Goal: Transaction & Acquisition: Purchase product/service

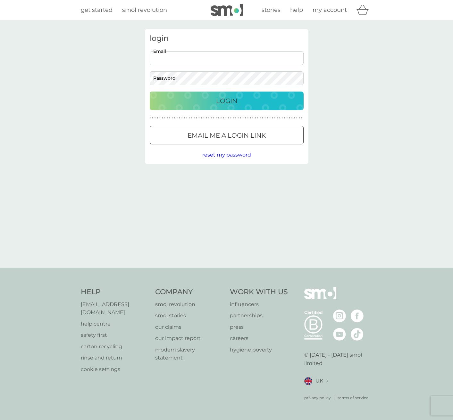
click at [256, 58] on input "Email" at bounding box center [227, 58] width 154 height 14
paste input "smolaut+fabcon@smolproducts.com"
type input "smolaut+fabcon@smolproducts.com"
click at [234, 92] on button "Login" at bounding box center [227, 101] width 154 height 19
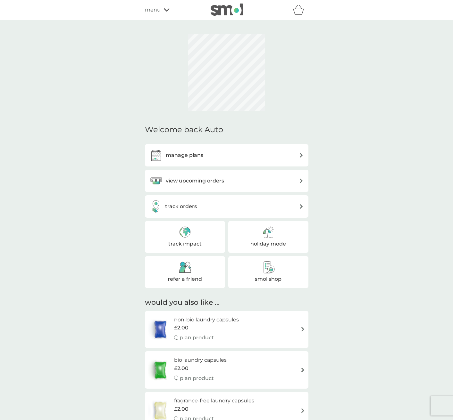
click at [160, 13] on span "menu" at bounding box center [153, 10] width 16 height 8
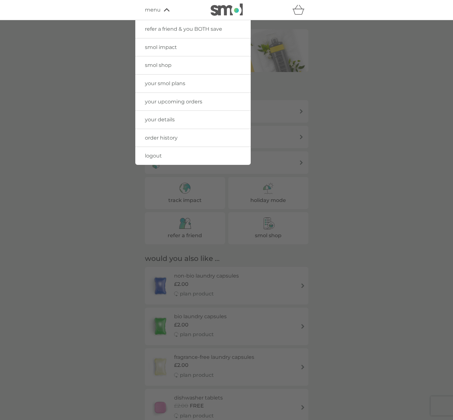
click at [171, 65] on link "smol shop" at bounding box center [192, 65] width 115 height 18
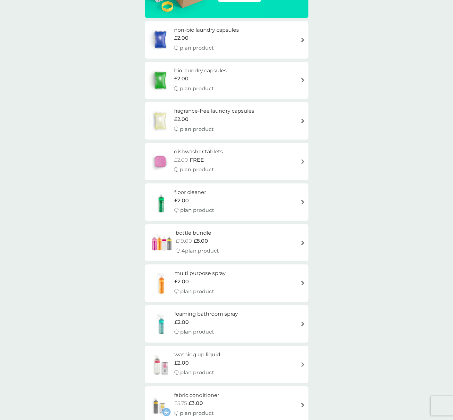
scroll to position [255, 0]
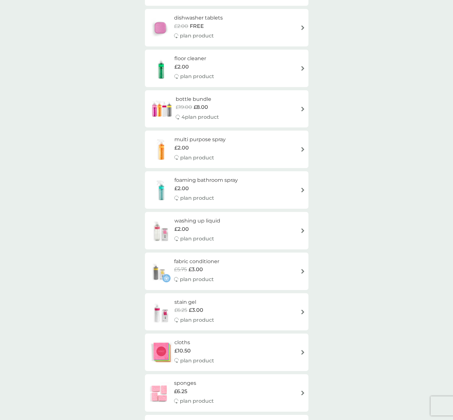
click at [218, 267] on div "£5.75 £3.00" at bounding box center [196, 270] width 45 height 8
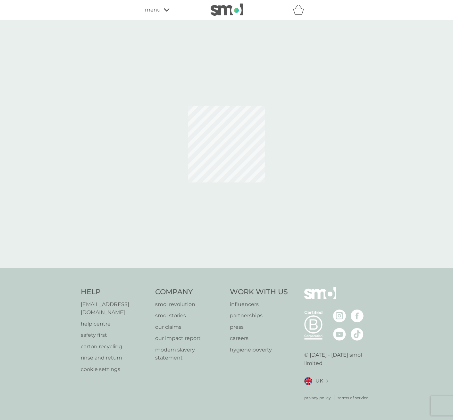
select select "182"
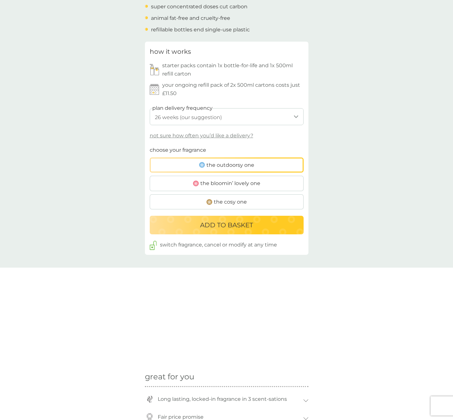
scroll to position [287, 0]
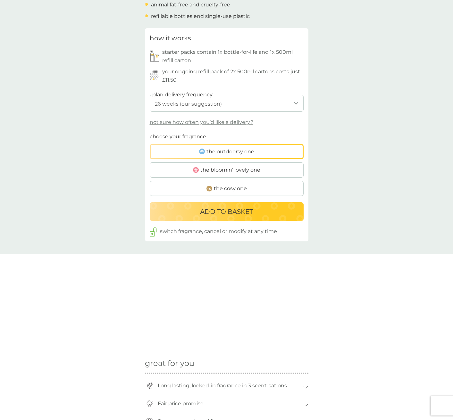
click at [258, 211] on div "ADD TO BASKET" at bounding box center [226, 212] width 141 height 10
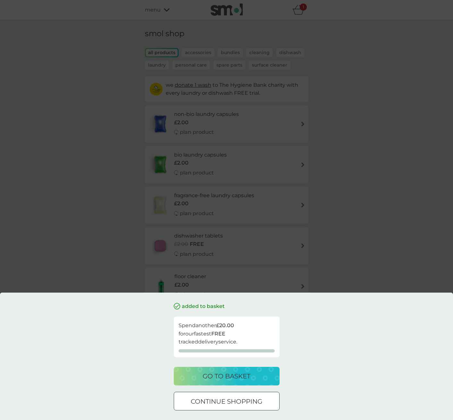
click at [228, 378] on p "go to basket" at bounding box center [227, 376] width 48 height 10
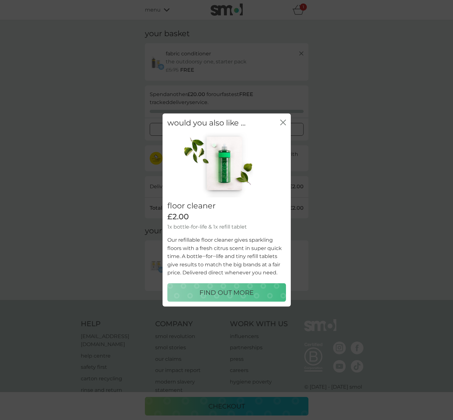
click at [281, 120] on icon "close" at bounding box center [283, 123] width 6 height 6
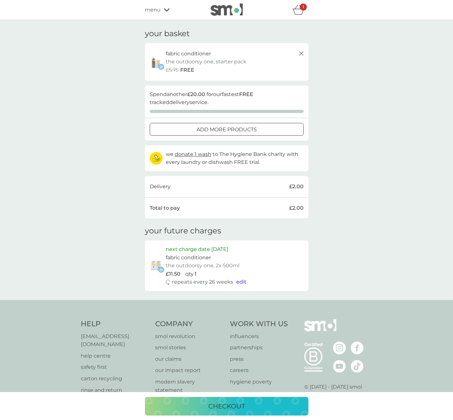
click at [229, 396] on div "checkout" at bounding box center [226, 406] width 453 height 28
click at [229, 407] on p "checkout" at bounding box center [226, 407] width 37 height 10
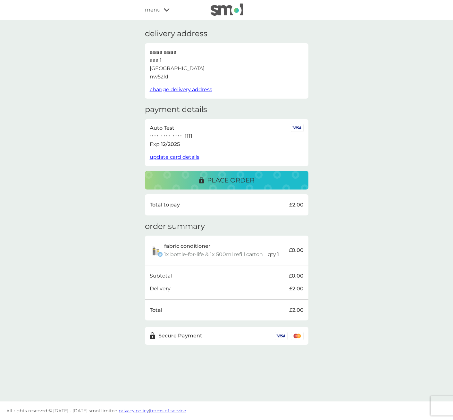
click at [242, 179] on p "place order" at bounding box center [230, 180] width 47 height 10
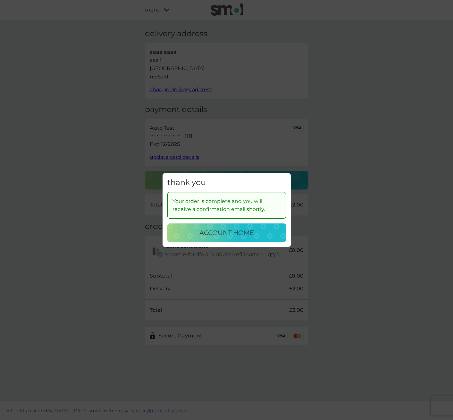
click at [230, 237] on p "account home" at bounding box center [226, 233] width 54 height 10
